Goal: Task Accomplishment & Management: Use online tool/utility

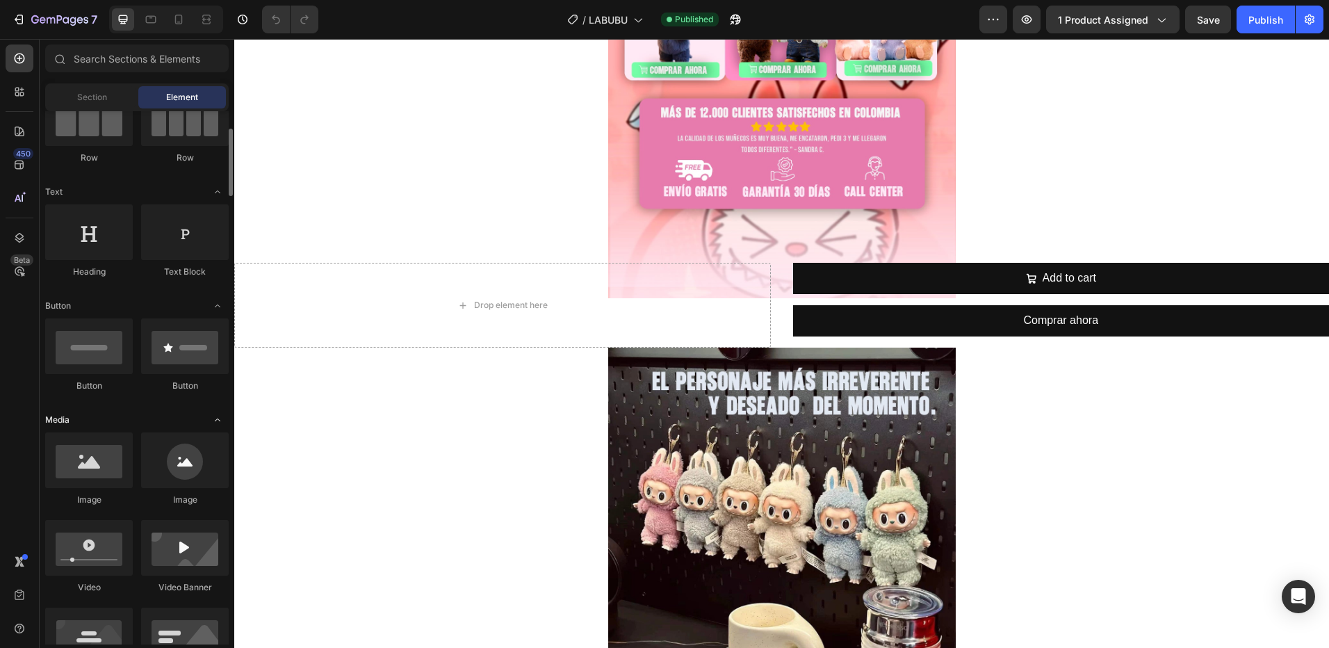
scroll to position [209, 0]
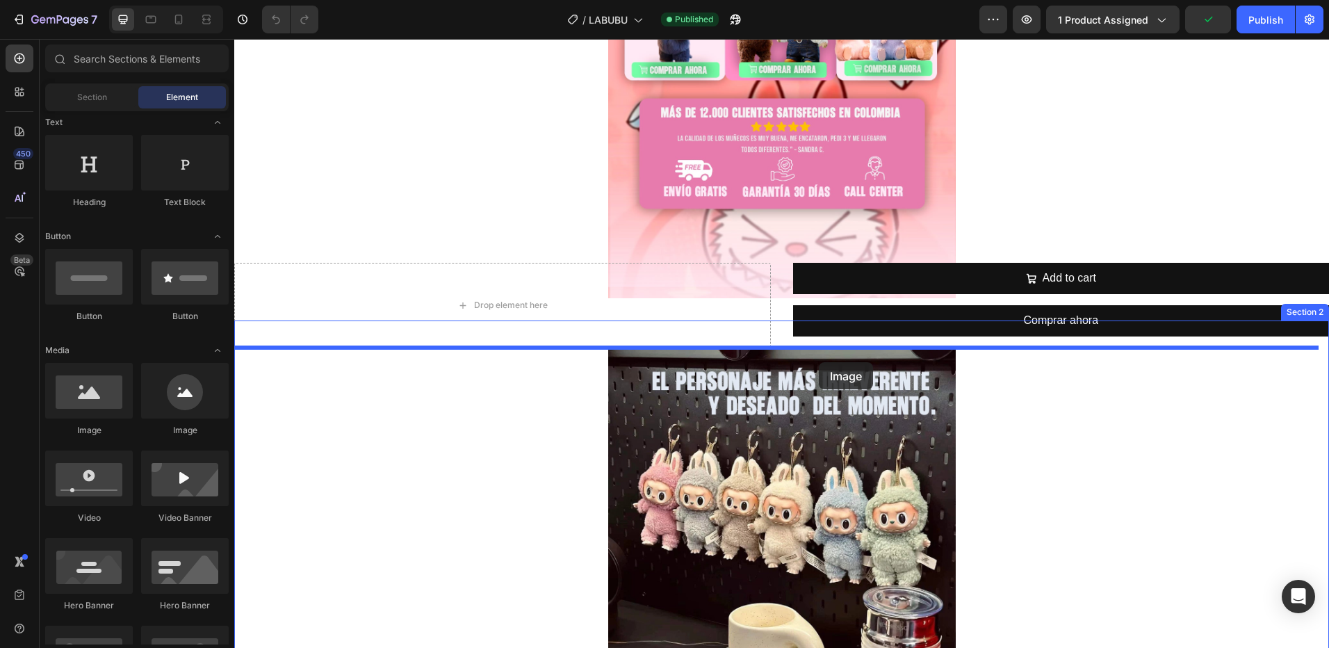
drag, startPoint x: 321, startPoint y: 452, endPoint x: 819, endPoint y: 362, distance: 505.8
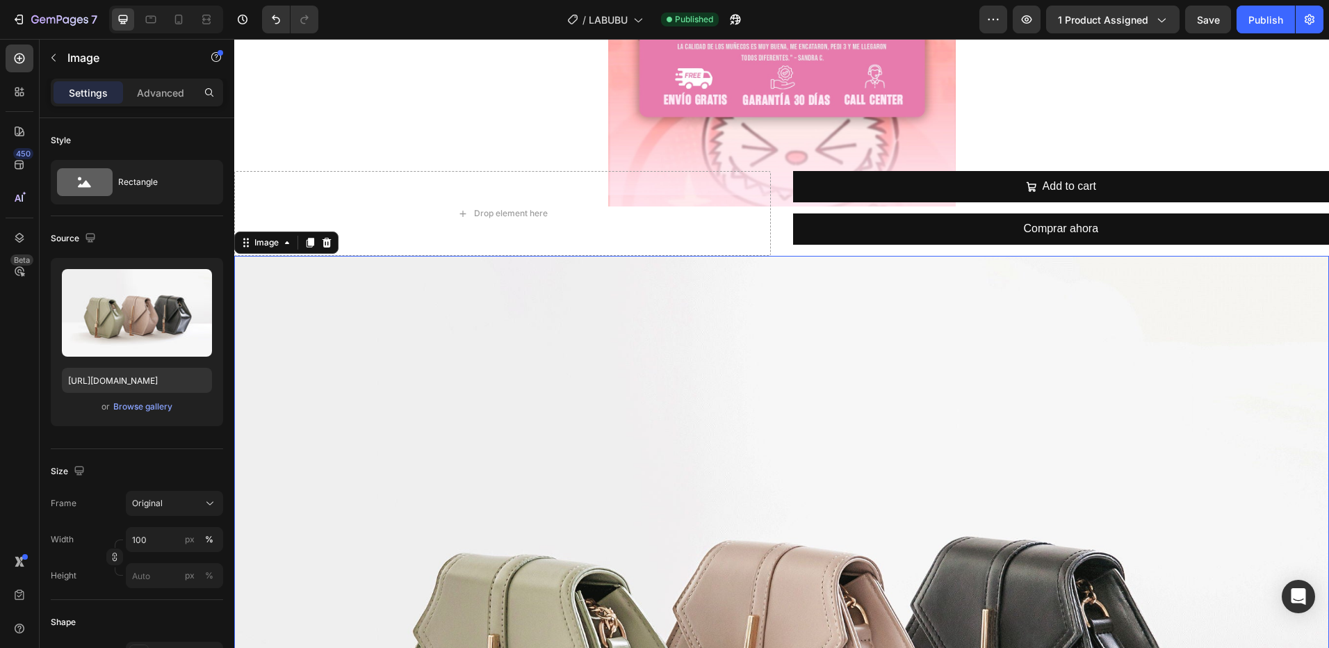
scroll to position [904, 0]
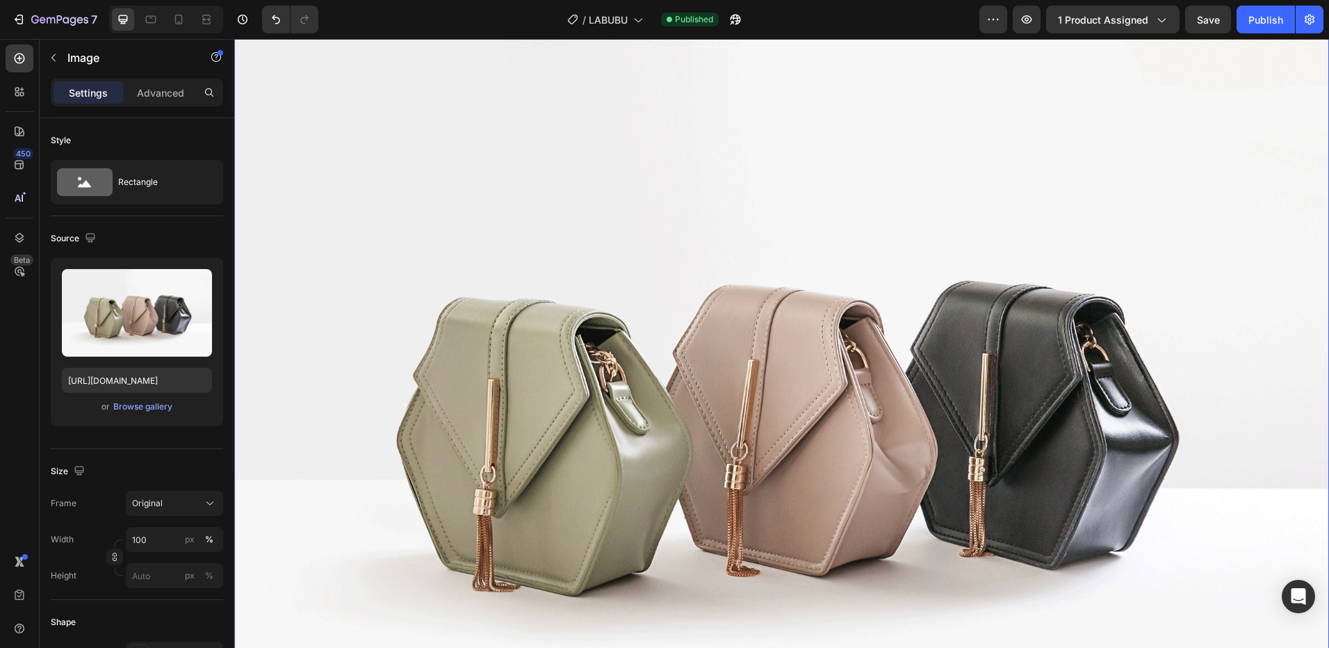
click at [671, 400] on img at bounding box center [781, 410] width 1095 height 821
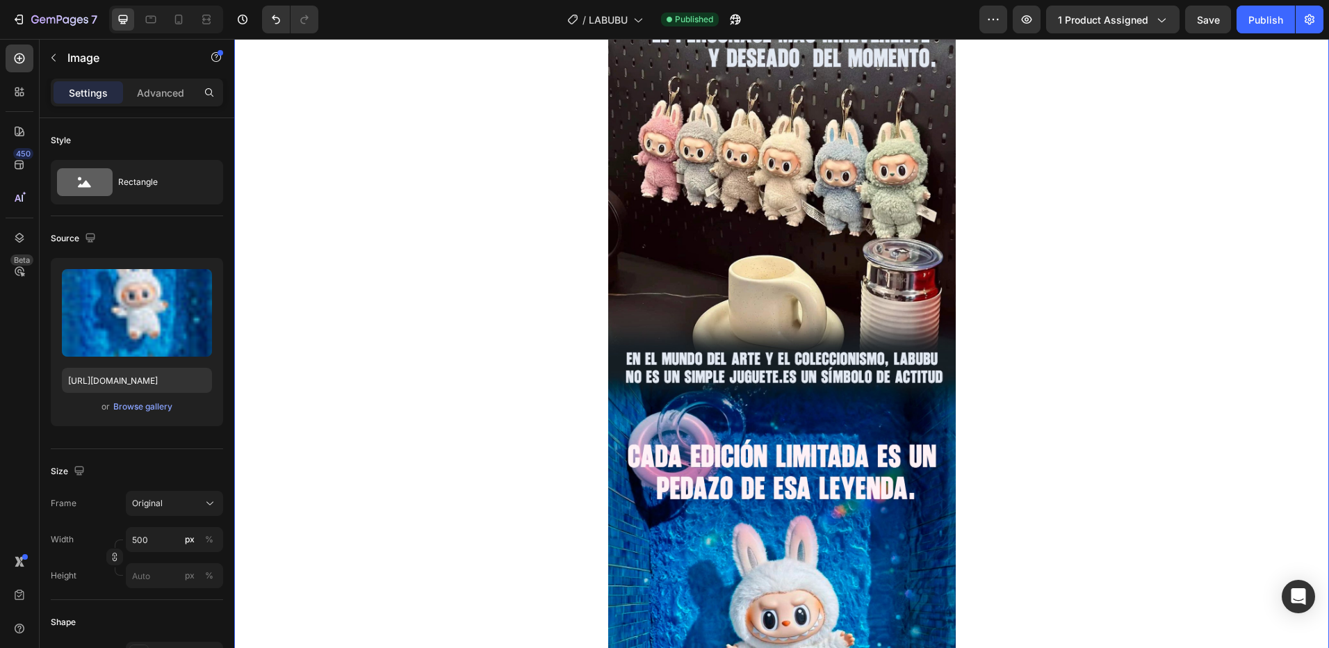
click at [754, 386] on img at bounding box center [782, 659] width 348 height 1319
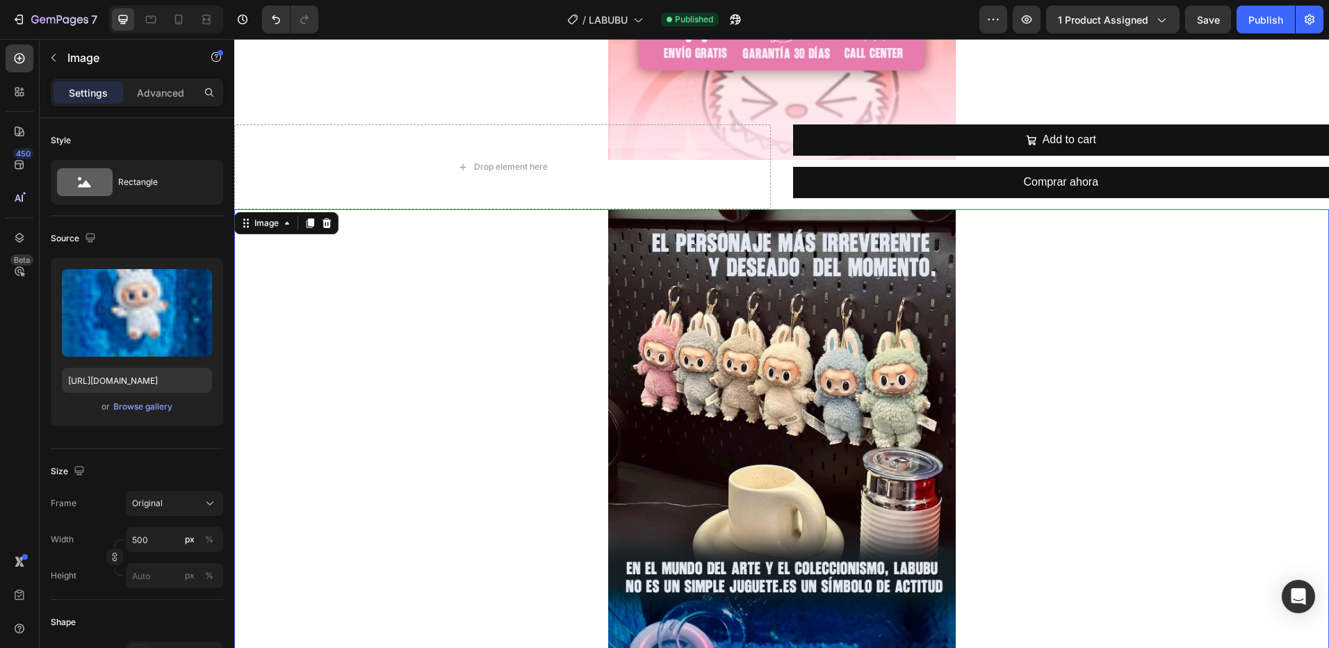
scroll to position [695, 0]
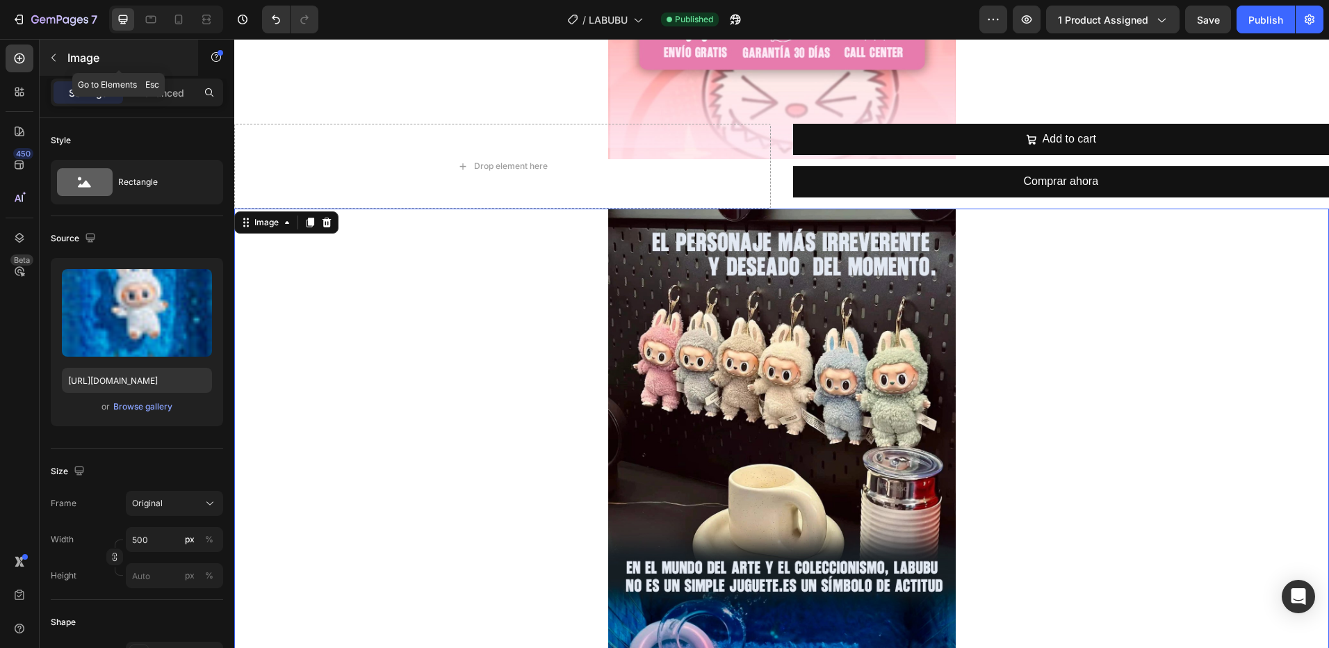
click at [50, 56] on icon "button" at bounding box center [53, 57] width 11 height 11
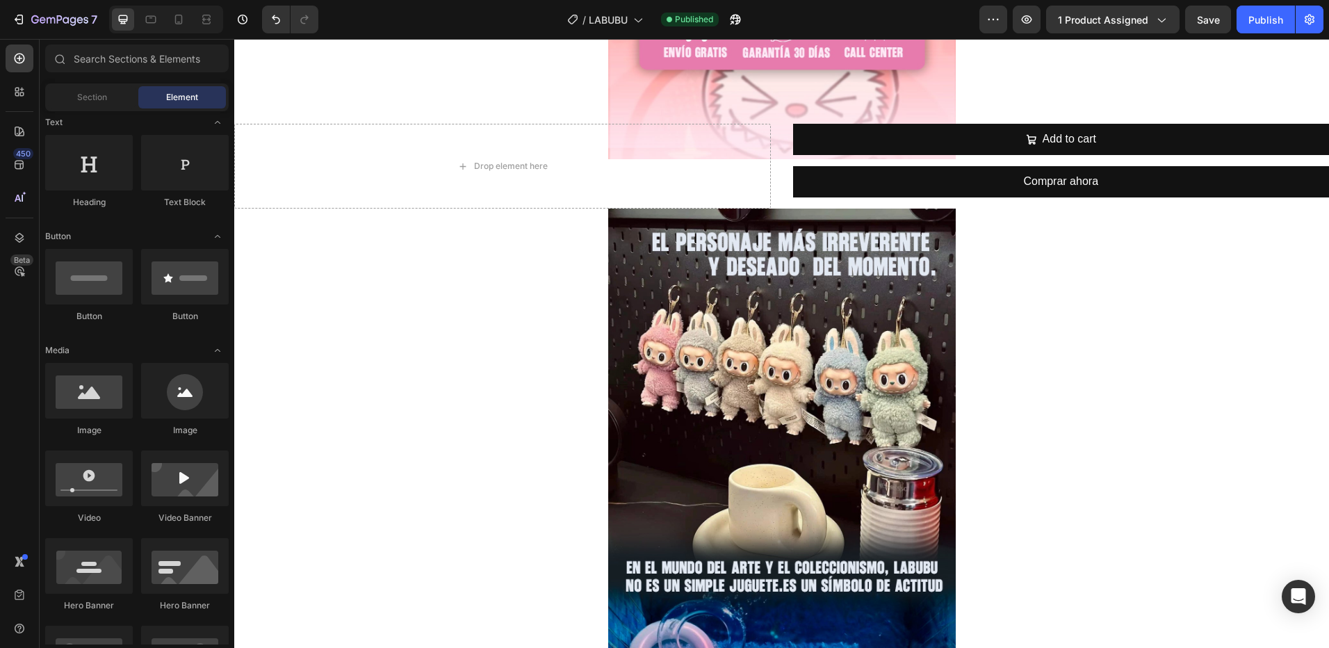
scroll to position [0, 0]
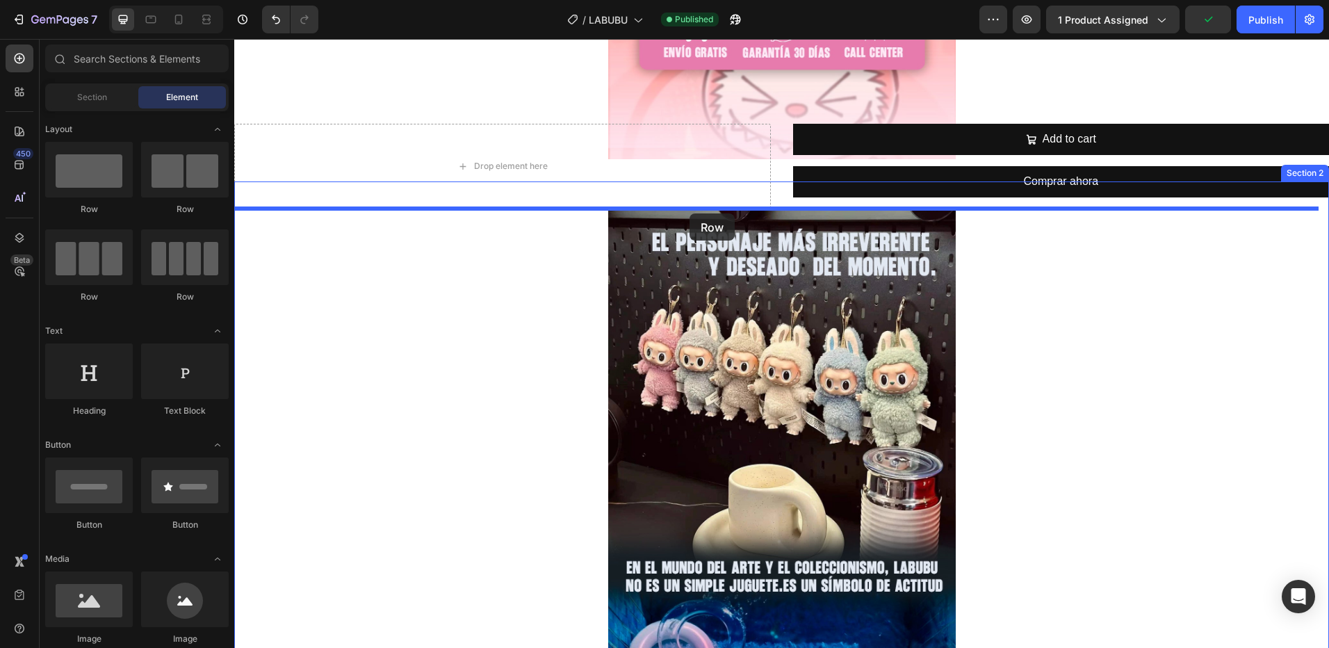
drag, startPoint x: 331, startPoint y: 232, endPoint x: 690, endPoint y: 213, distance: 359.1
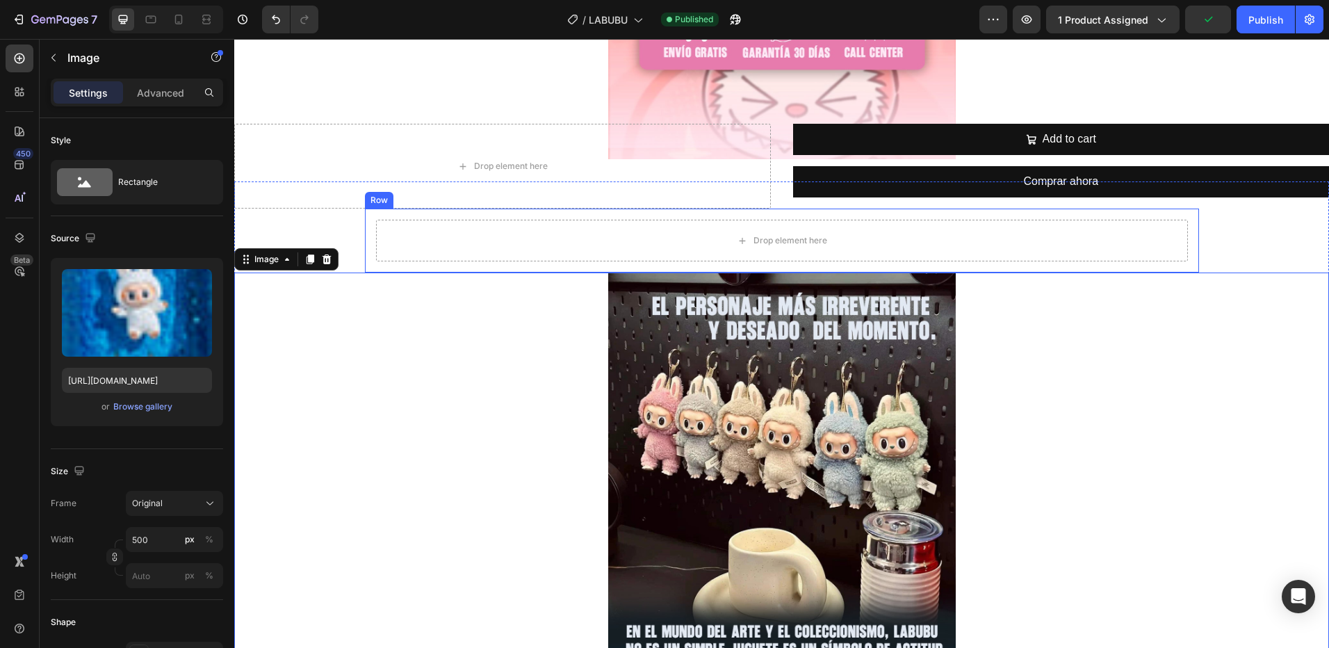
click at [392, 268] on div "Drop element here Row" at bounding box center [782, 241] width 834 height 64
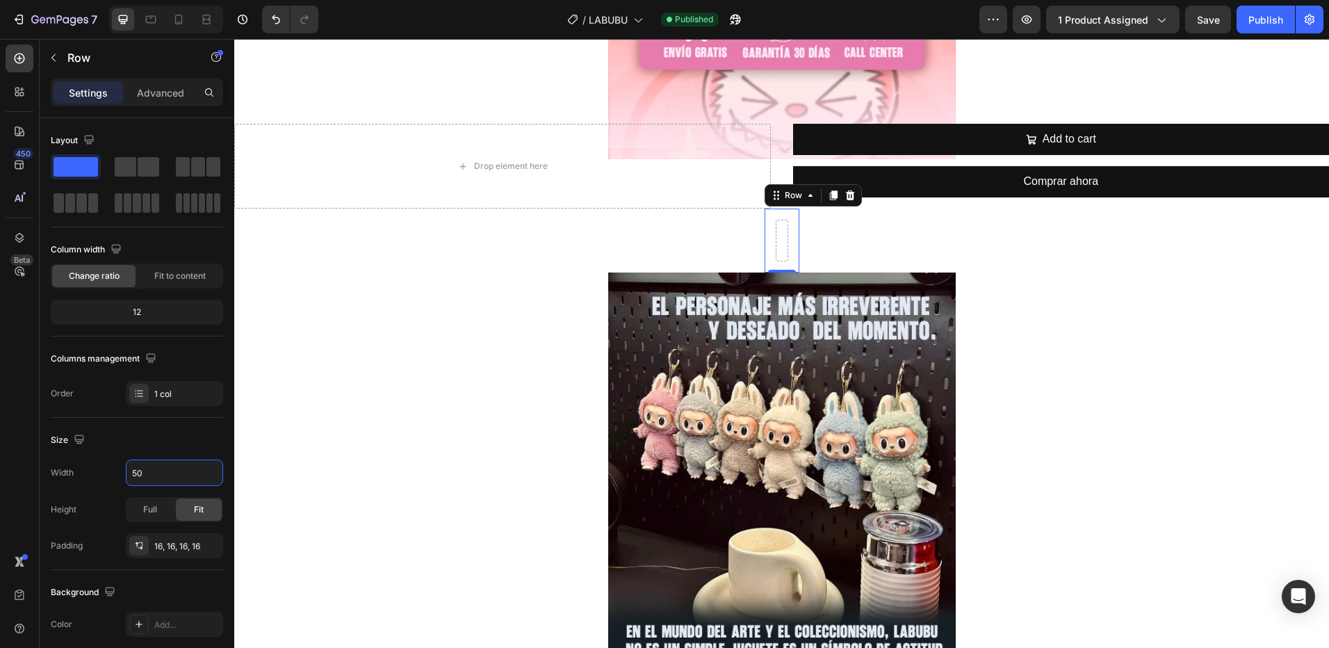
type input "500"
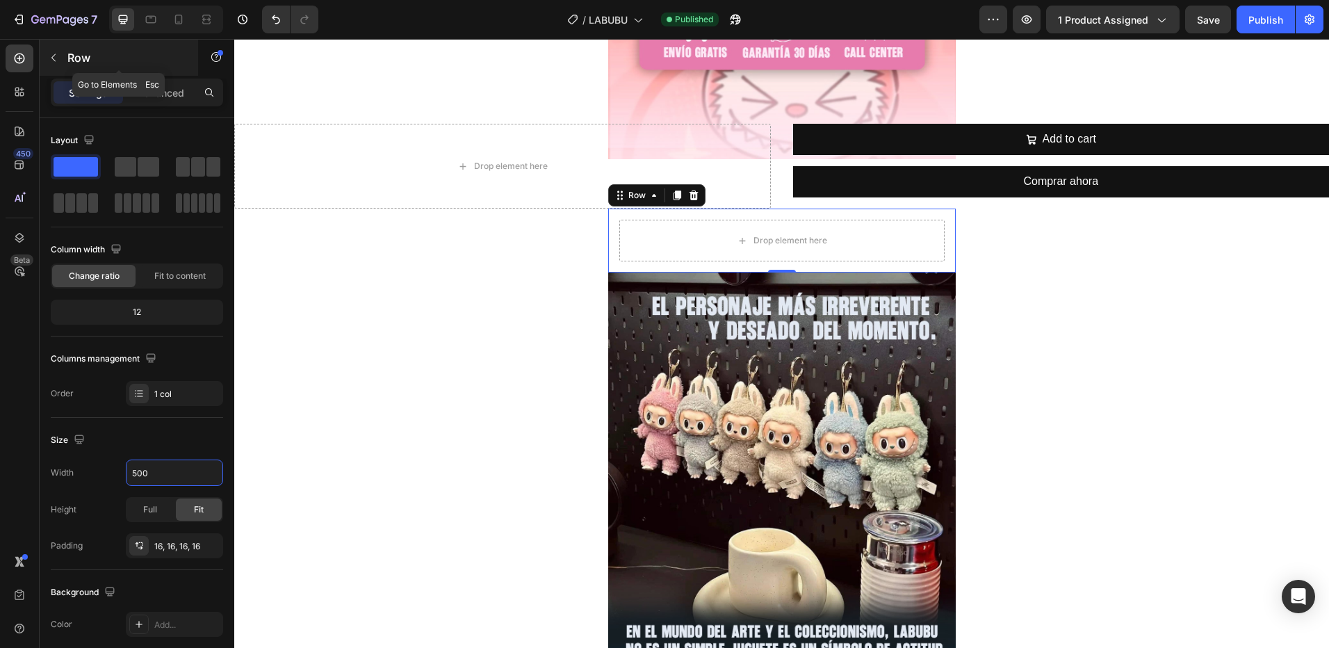
click at [58, 60] on icon "button" at bounding box center [53, 57] width 11 height 11
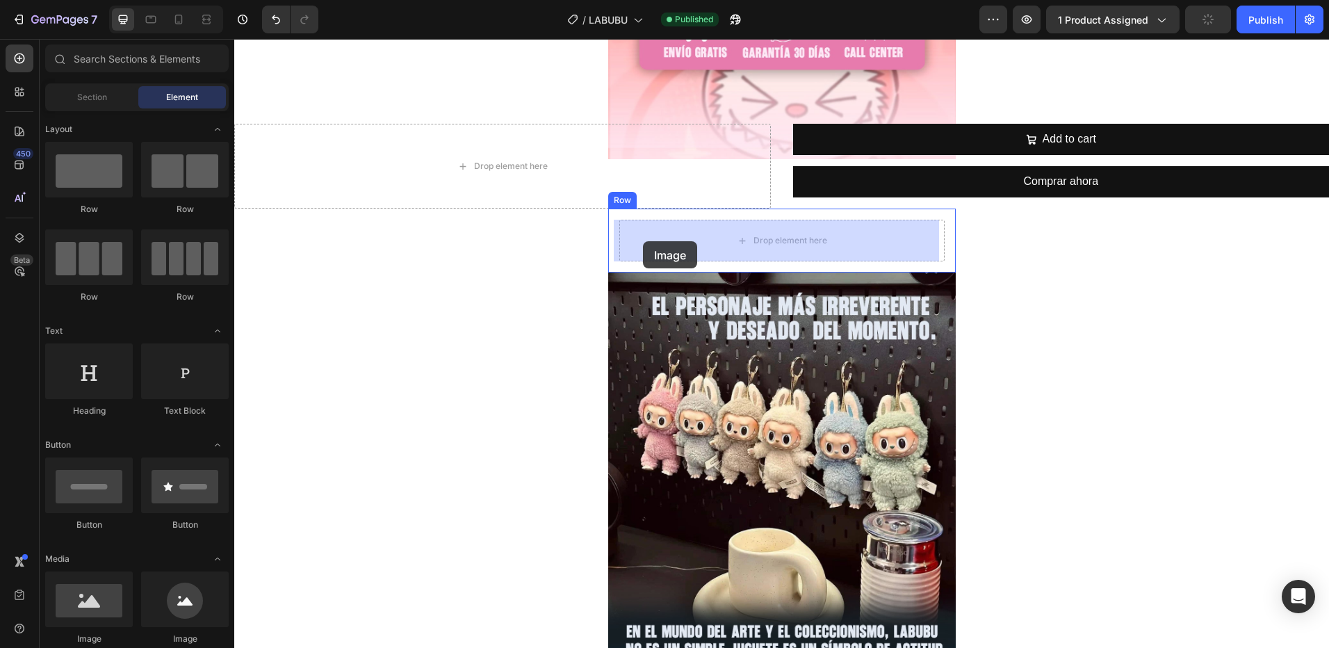
drag, startPoint x: 321, startPoint y: 660, endPoint x: 648, endPoint y: 241, distance: 531.4
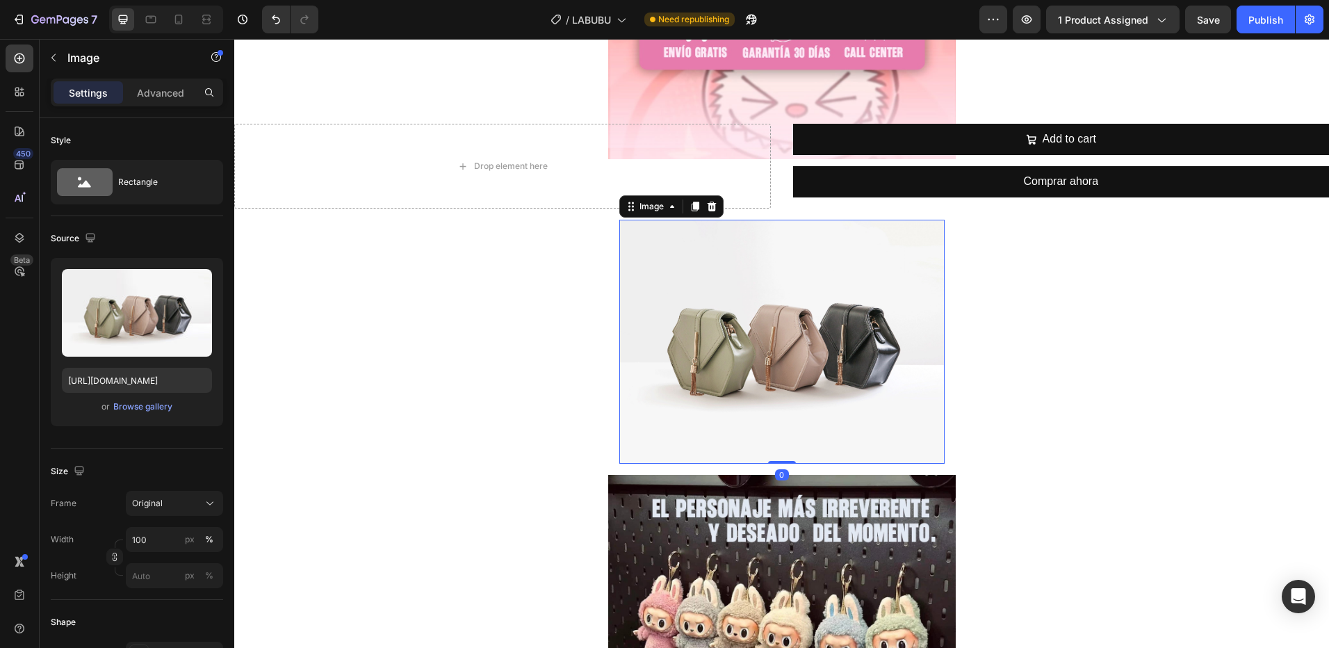
click at [700, 361] on img at bounding box center [781, 342] width 325 height 244
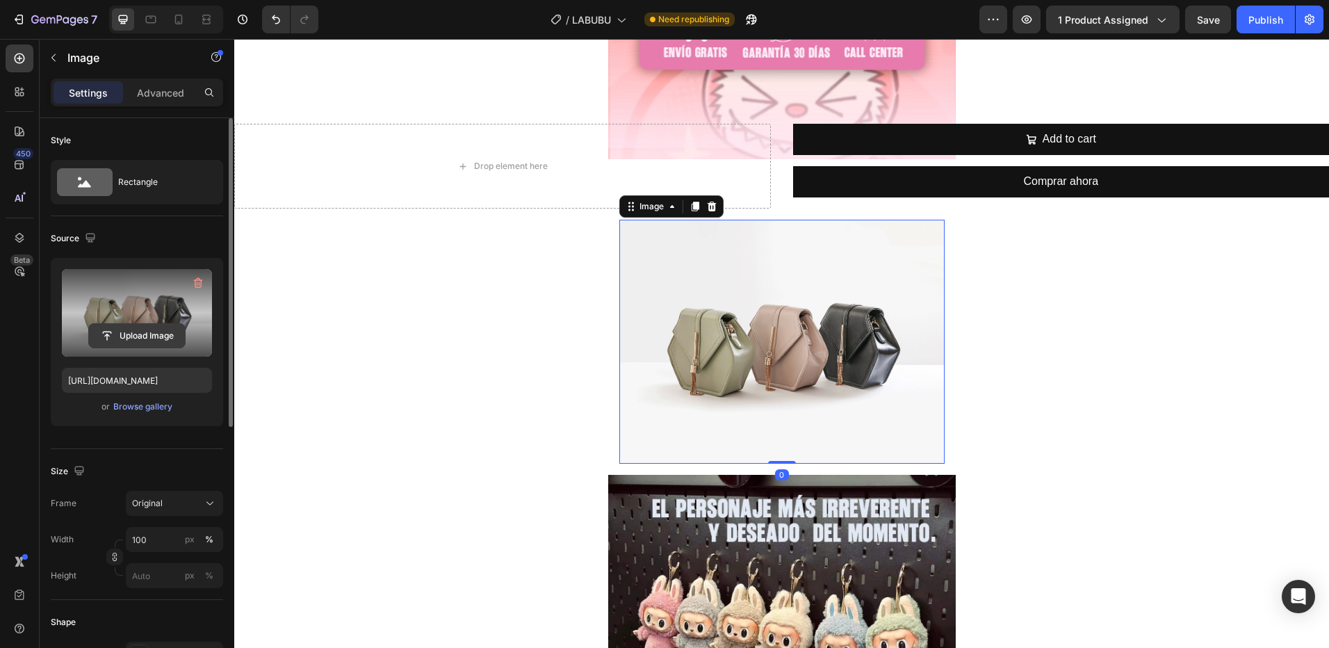
click at [130, 338] on input "file" at bounding box center [137, 336] width 96 height 24
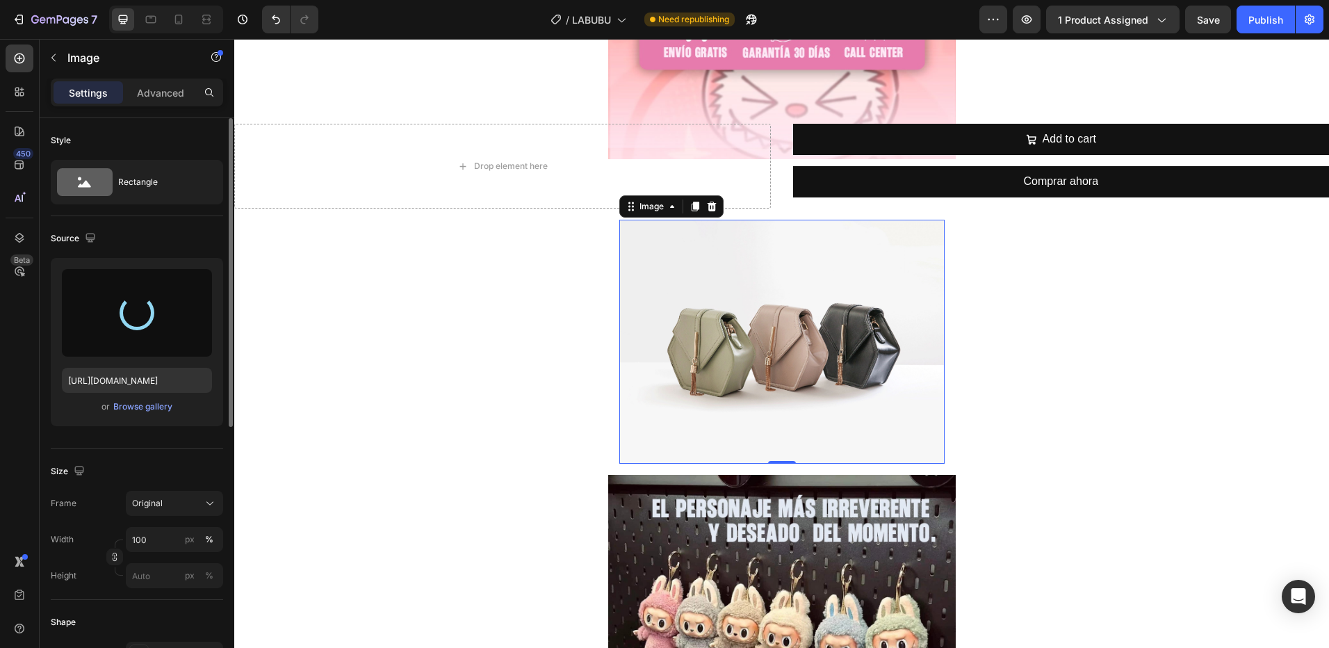
type input "[URL][DOMAIN_NAME]"
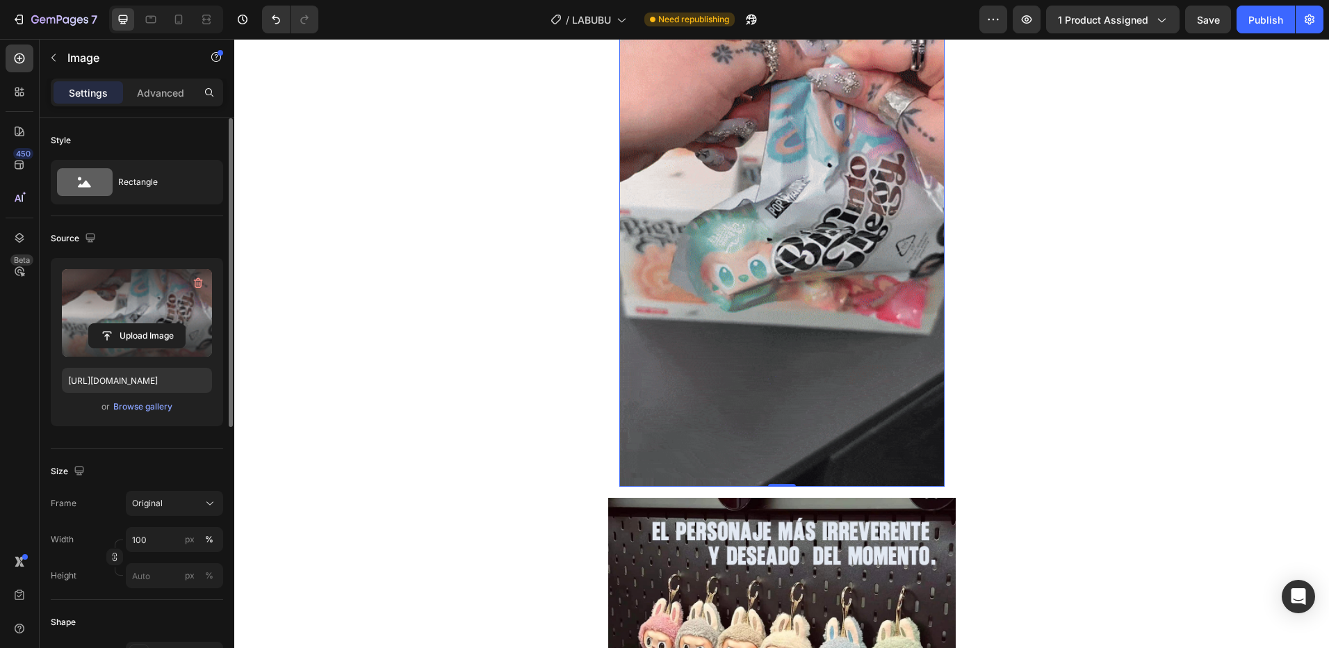
scroll to position [973, 0]
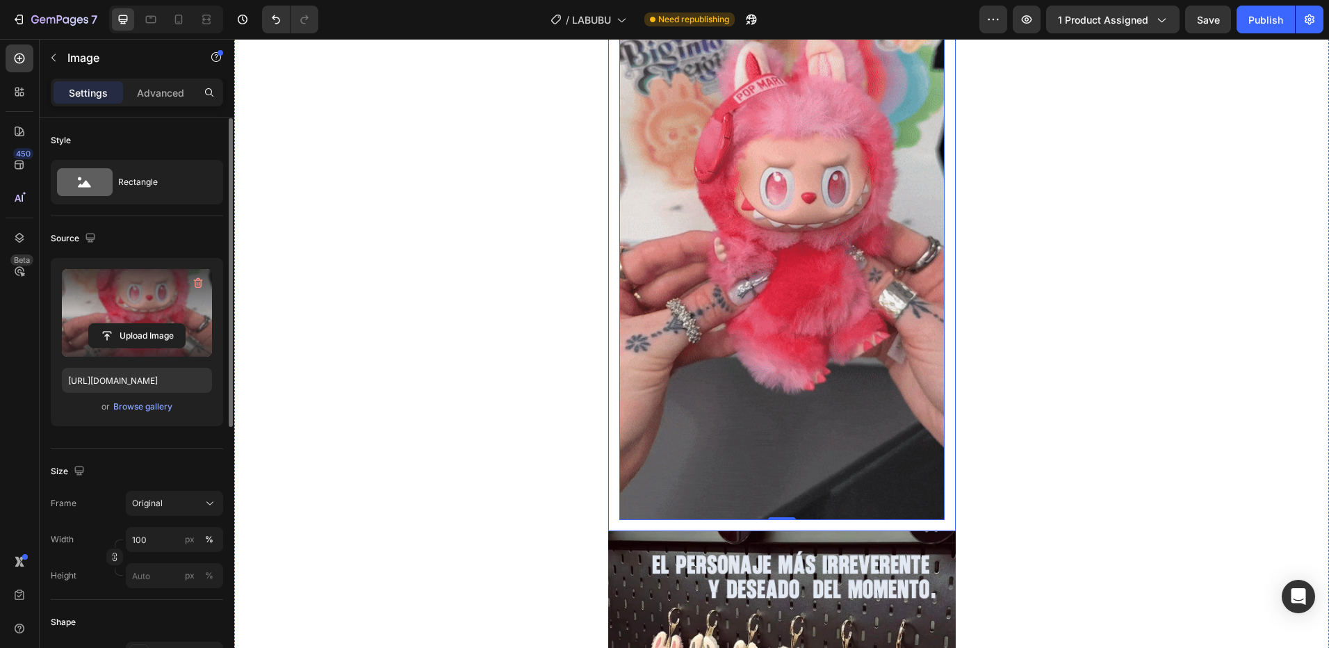
click at [662, 529] on div "Image 0 Row" at bounding box center [782, 230] width 348 height 601
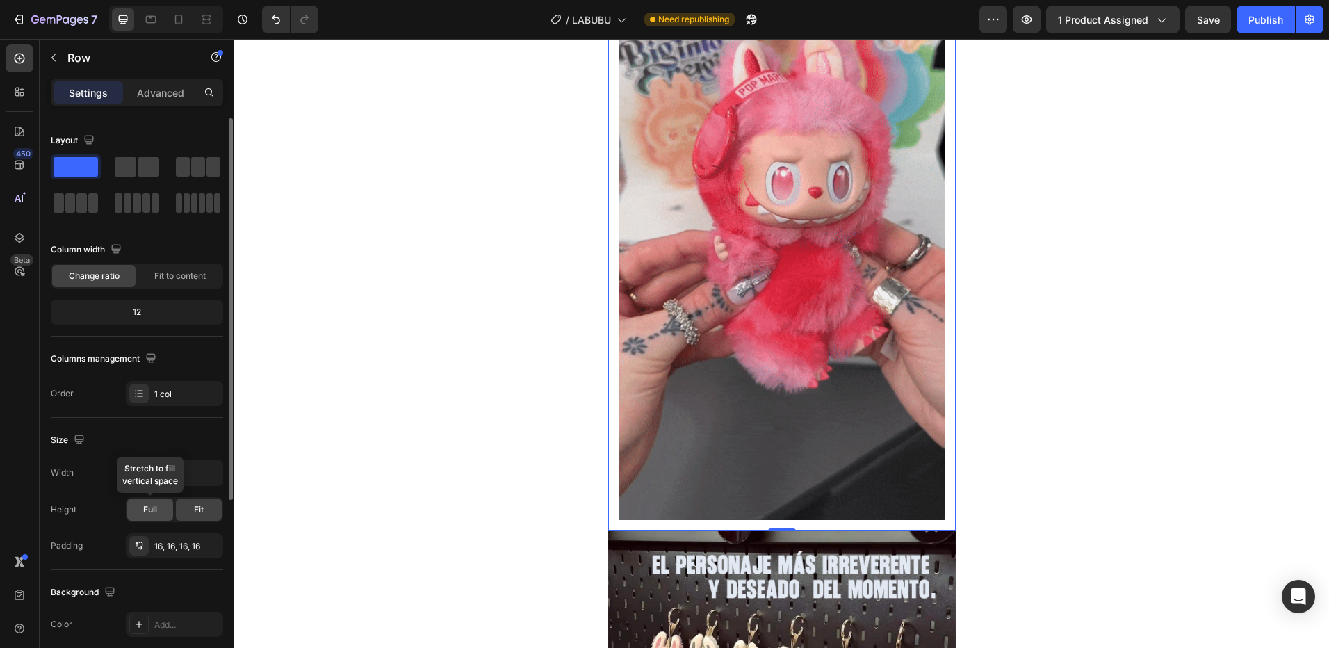
click at [150, 512] on span "Full" at bounding box center [150, 509] width 14 height 13
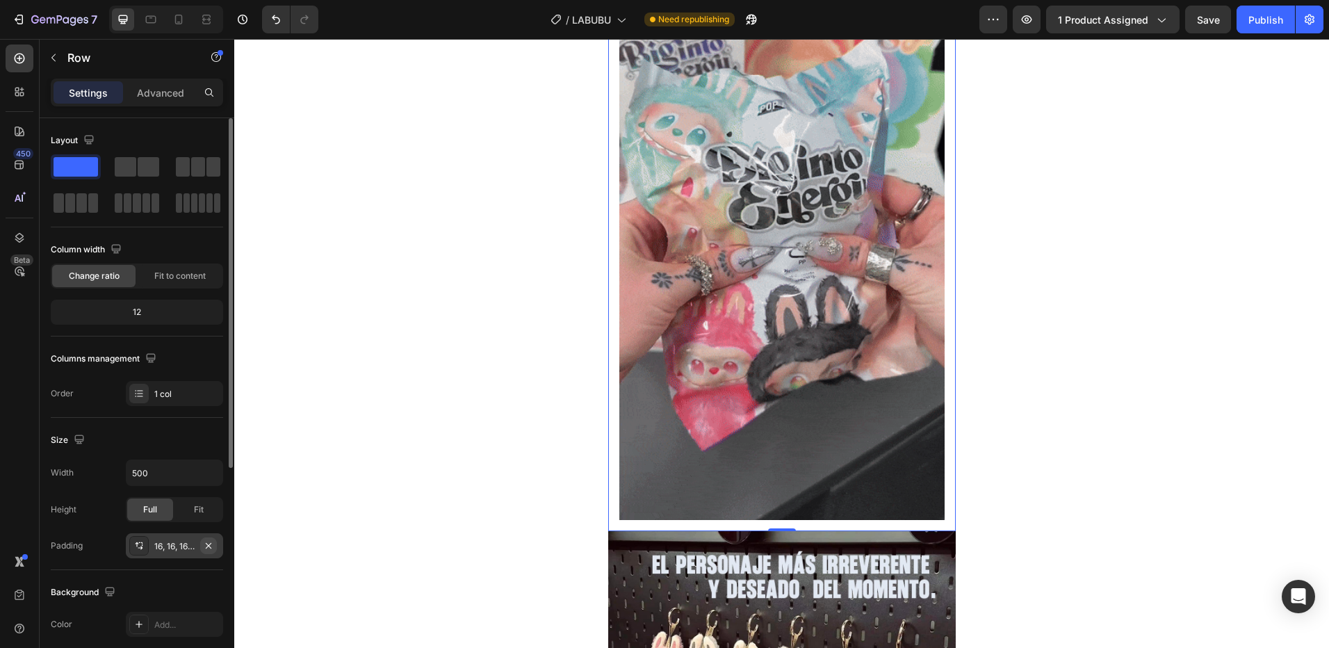
click at [211, 544] on icon "button" at bounding box center [209, 545] width 6 height 6
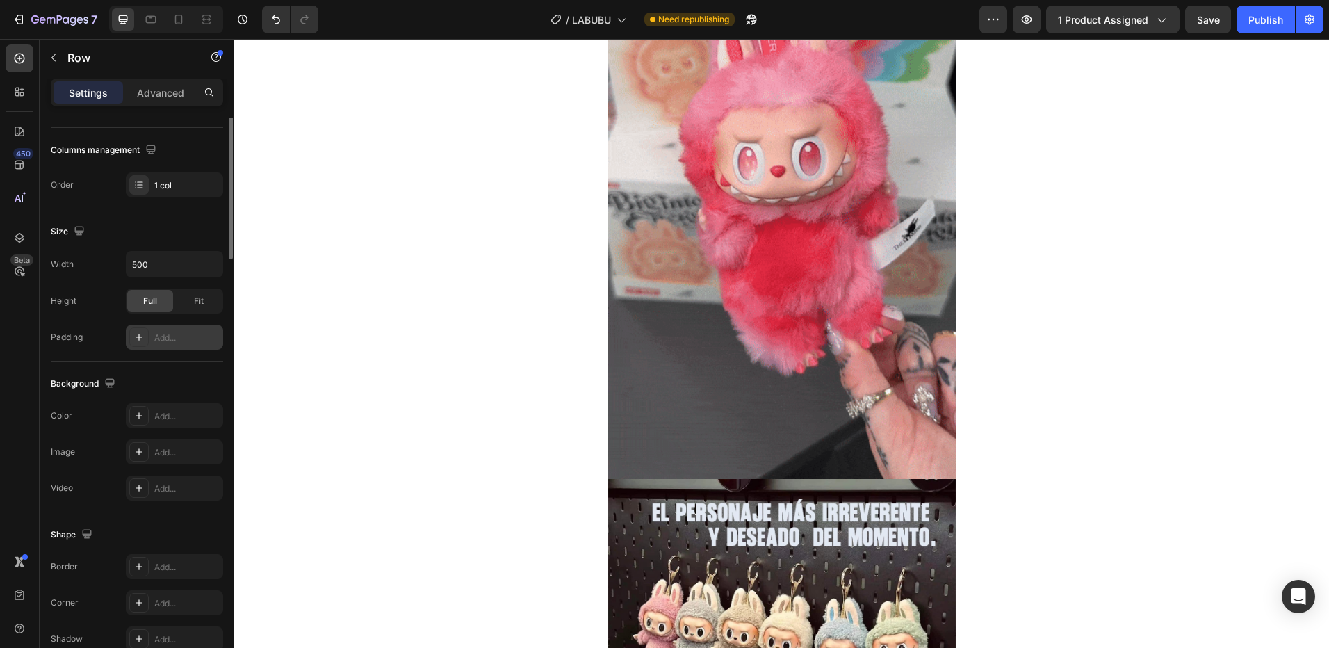
scroll to position [0, 0]
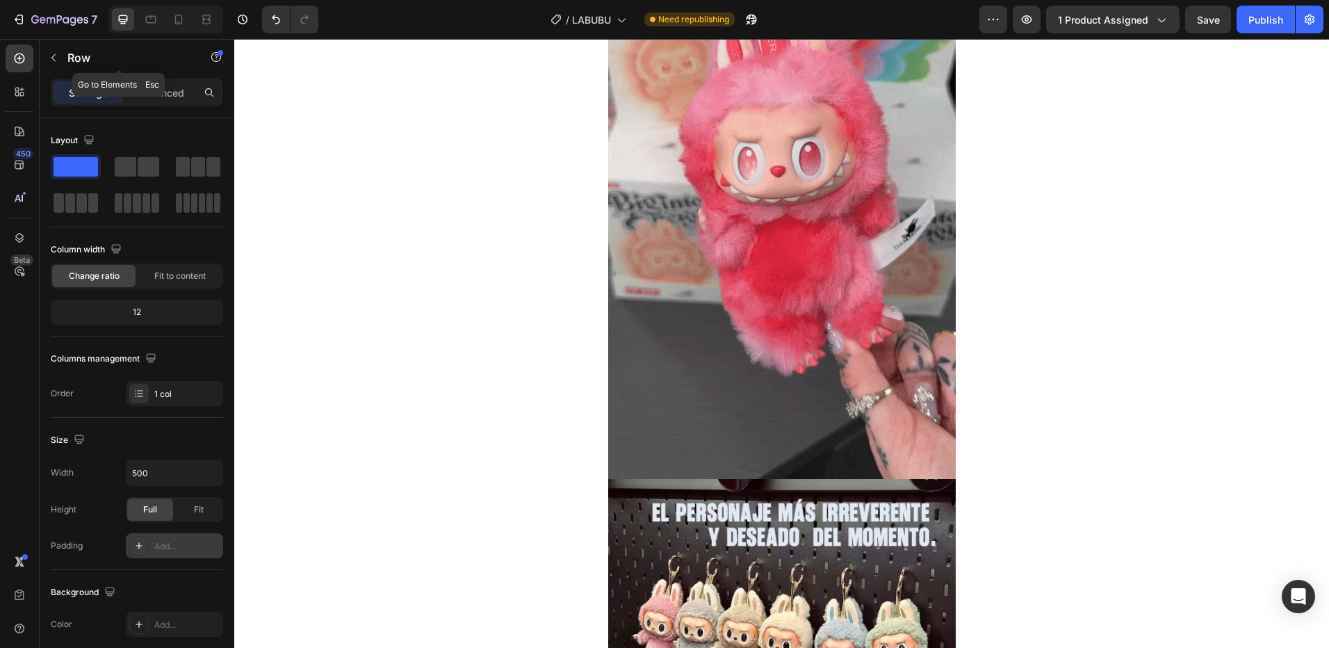
drag, startPoint x: 51, startPoint y: 57, endPoint x: 60, endPoint y: 66, distance: 12.3
click at [50, 57] on icon "button" at bounding box center [53, 57] width 11 height 11
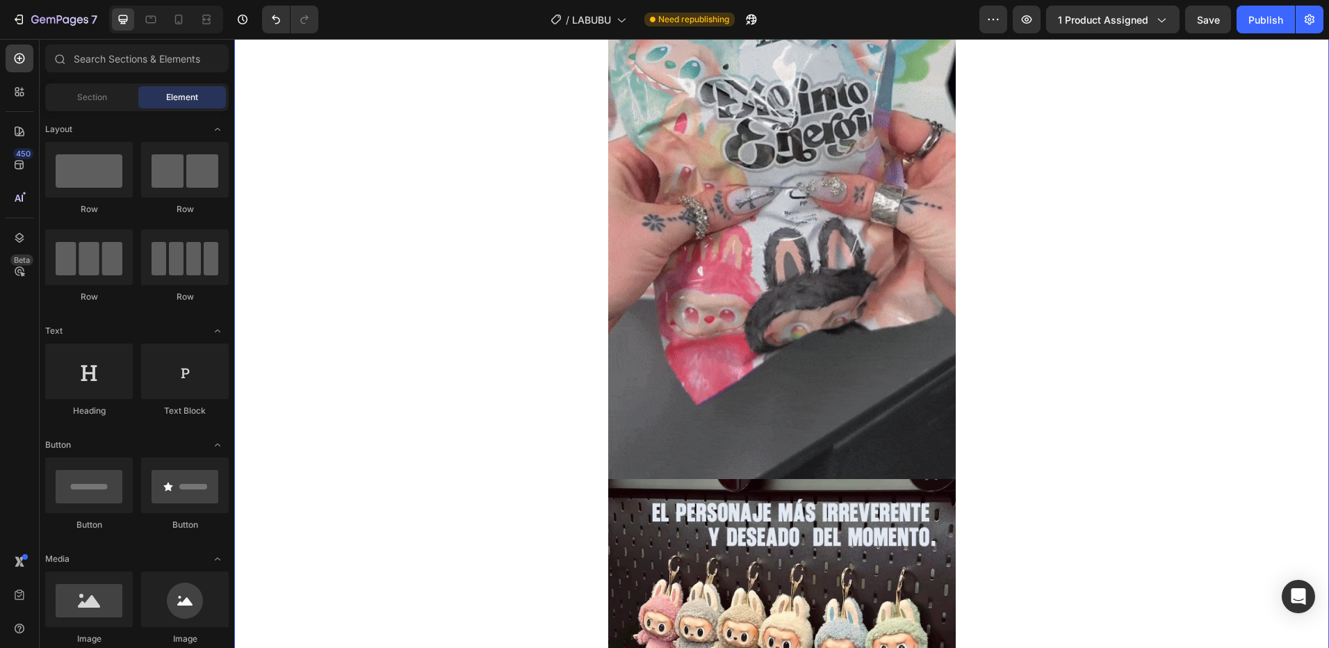
click at [777, 306] on img at bounding box center [782, 170] width 348 height 618
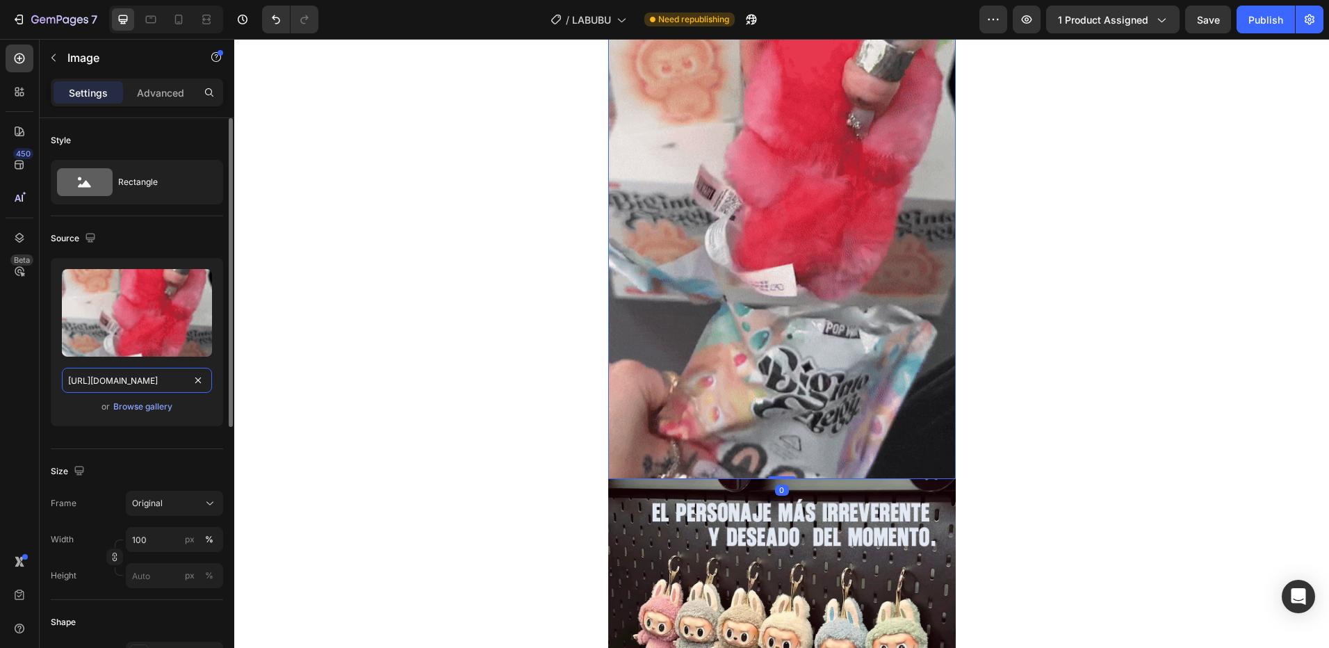
click at [111, 378] on input "[URL][DOMAIN_NAME]" at bounding box center [137, 380] width 150 height 25
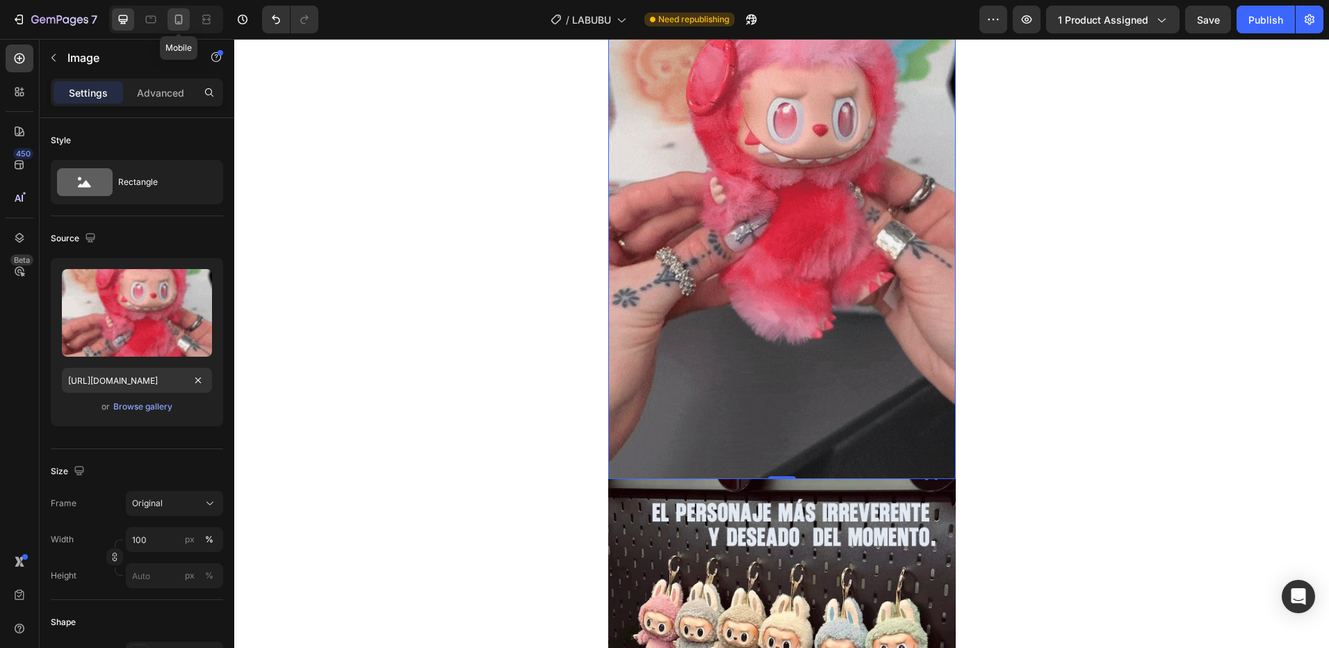
click at [172, 19] on icon at bounding box center [179, 20] width 14 height 14
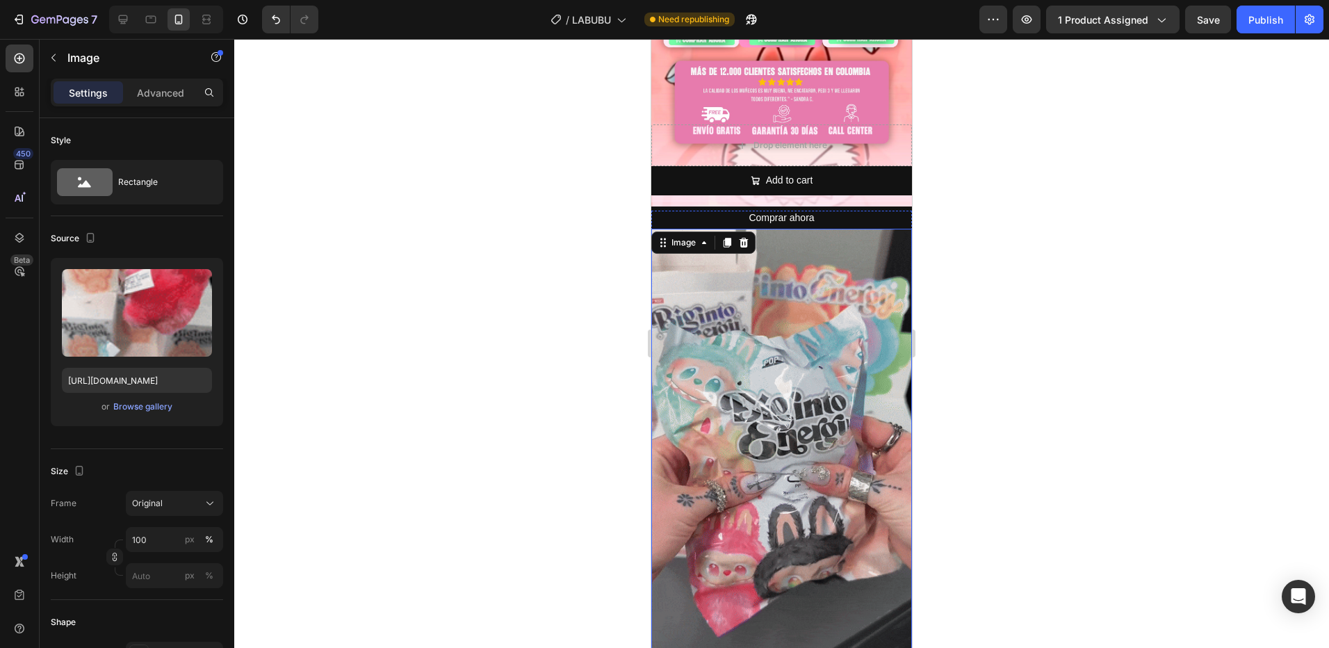
scroll to position [556, 0]
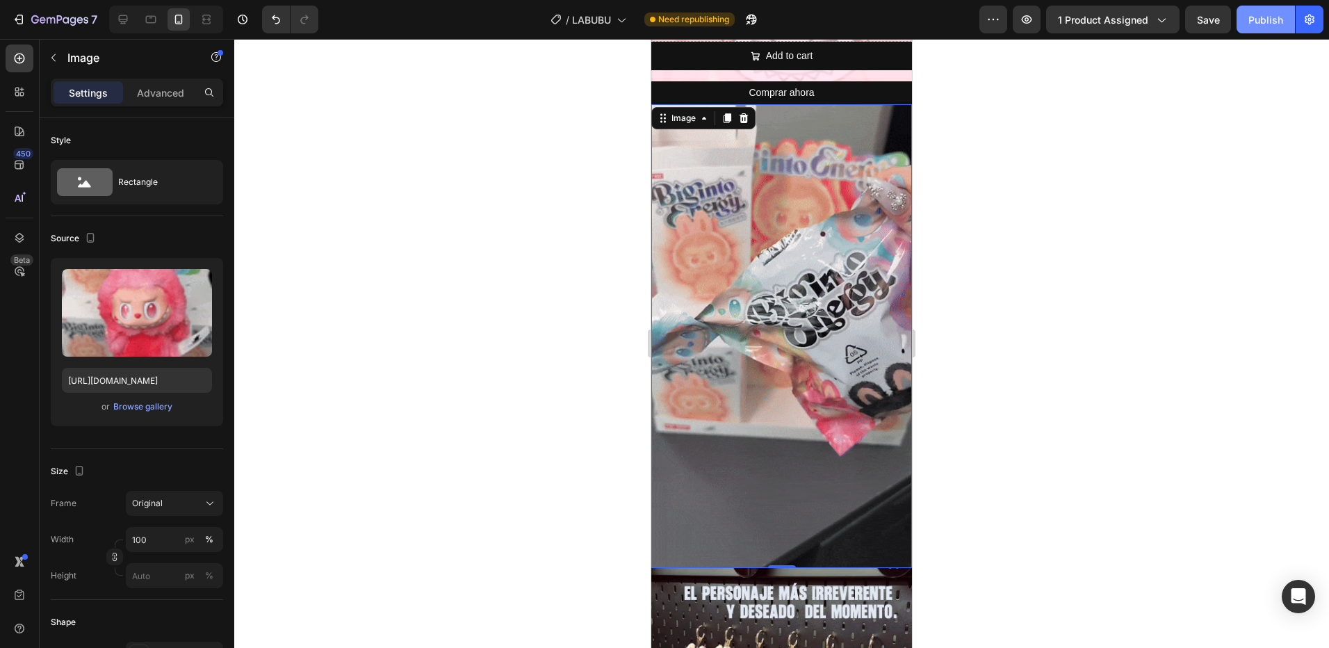
click at [1264, 20] on div "Publish" at bounding box center [1265, 20] width 35 height 15
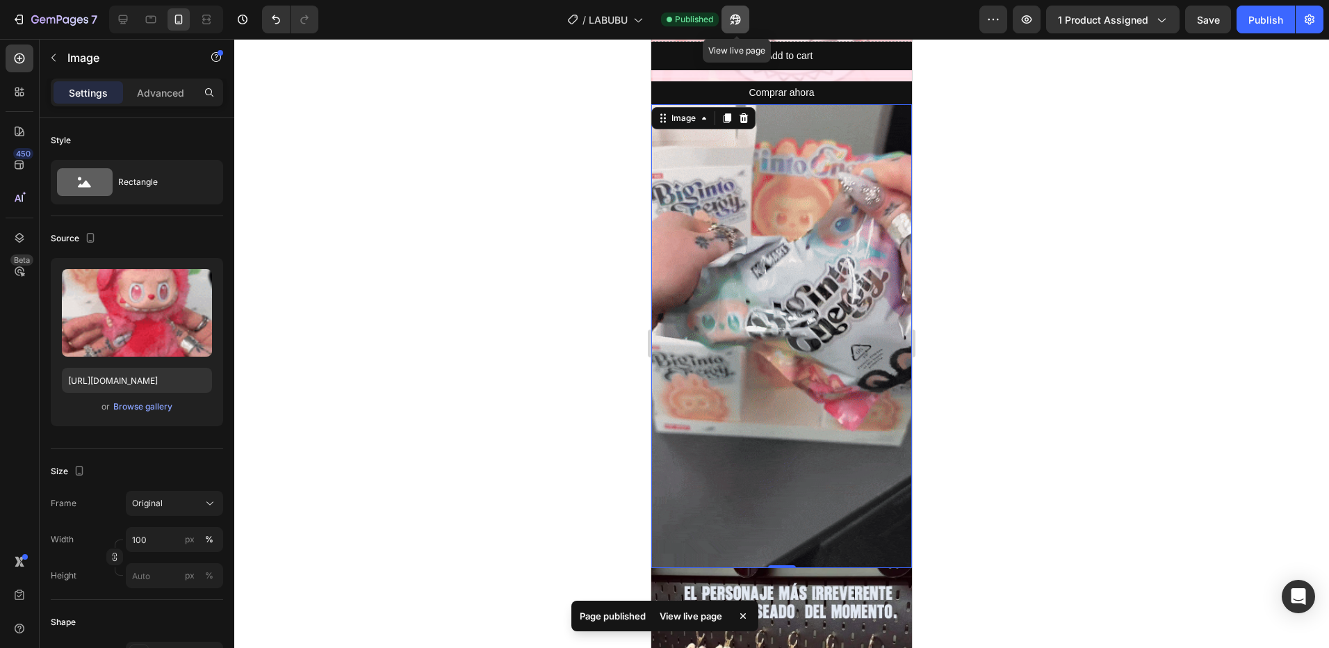
click at [735, 25] on icon "button" at bounding box center [735, 20] width 14 height 14
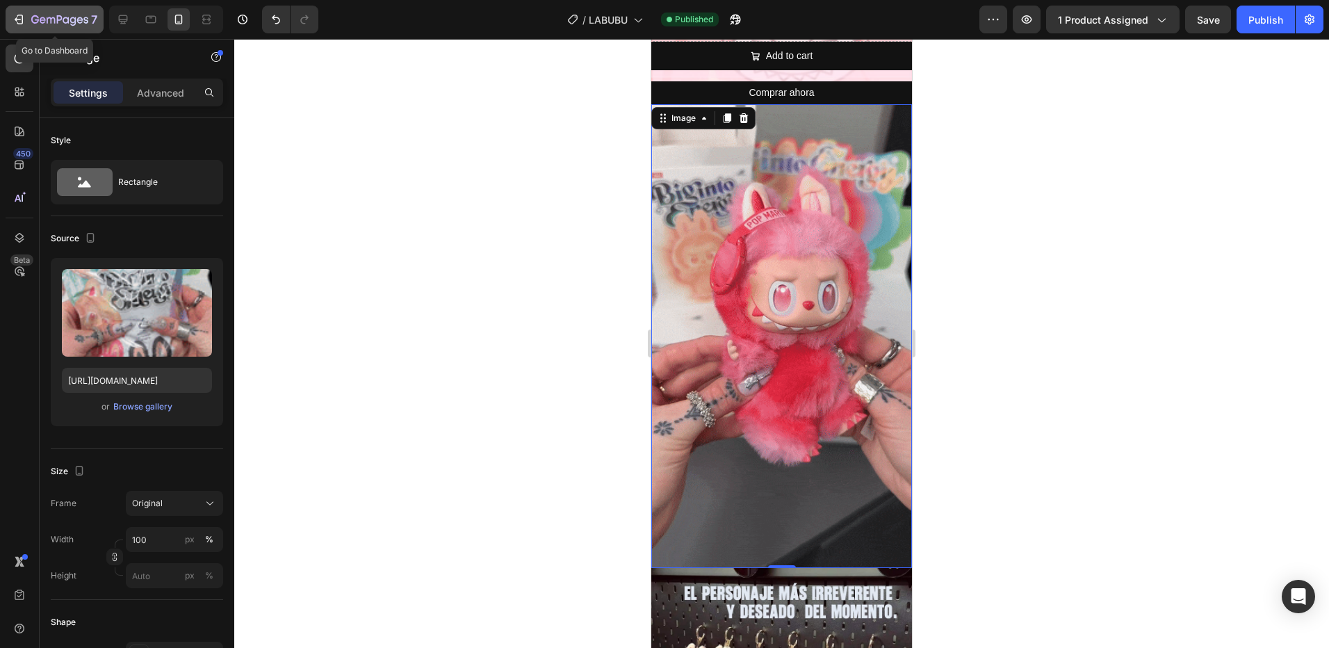
click at [16, 17] on icon "button" at bounding box center [19, 20] width 14 height 14
